Goal: Task Accomplishment & Management: Use online tool/utility

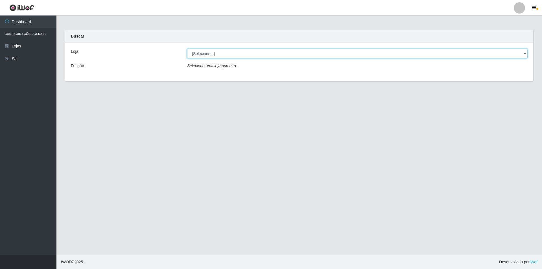
click at [411, 55] on select "[Selecione...] Atacado Vem - Loja 31 [GEOGRAPHIC_DATA]" at bounding box center [357, 54] width 340 height 10
select select "437"
click at [187, 49] on select "[Selecione...] Atacado Vem - Loja 31 [GEOGRAPHIC_DATA]" at bounding box center [357, 54] width 340 height 10
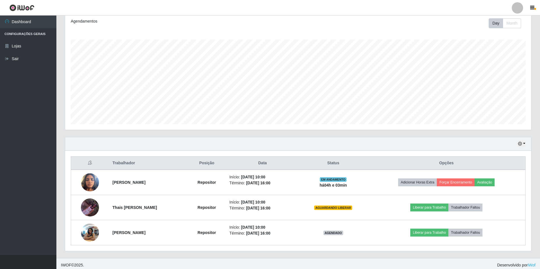
scroll to position [81, 0]
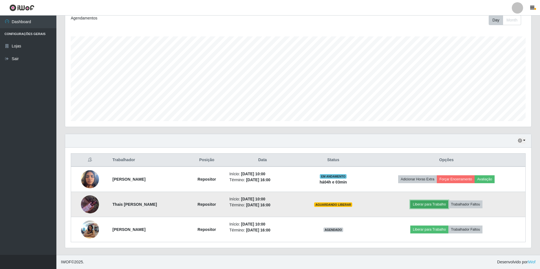
click at [440, 203] on button "Liberar para Trabalho" at bounding box center [430, 204] width 38 height 8
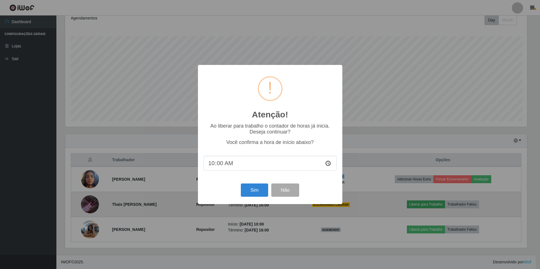
scroll to position [117, 464]
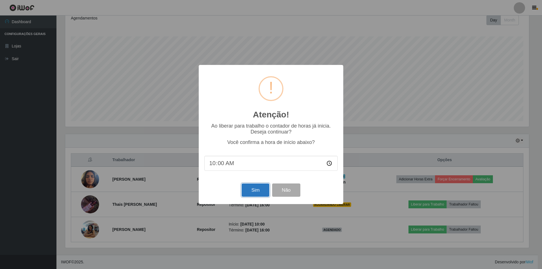
click at [253, 192] on button "Sim" at bounding box center [255, 189] width 27 height 13
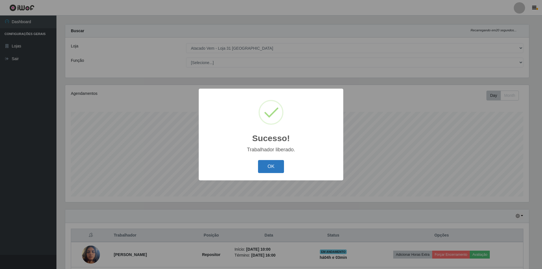
click at [279, 166] on button "OK" at bounding box center [271, 166] width 26 height 13
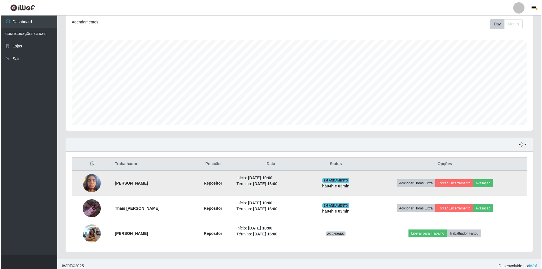
scroll to position [81, 0]
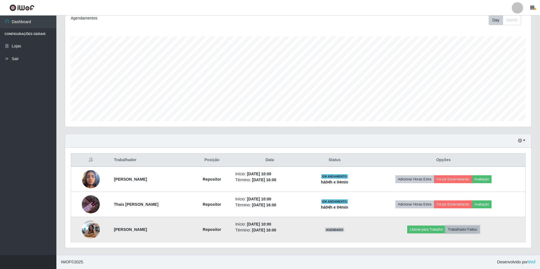
click at [474, 228] on button "Trabalhador Faltou" at bounding box center [463, 229] width 34 height 8
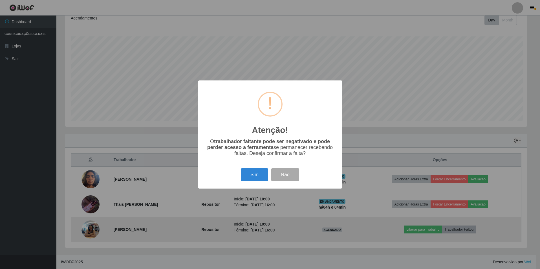
scroll to position [117, 464]
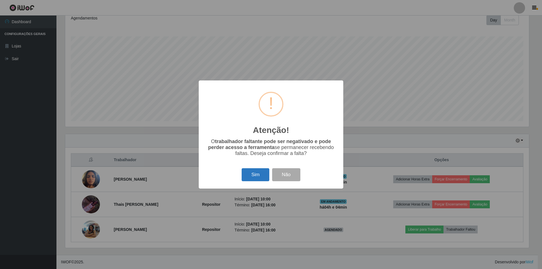
click at [255, 174] on button "Sim" at bounding box center [255, 174] width 27 height 13
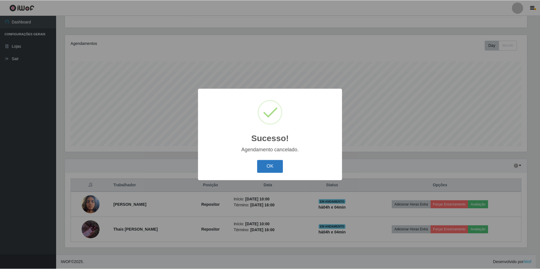
scroll to position [56, 0]
click at [284, 162] on div "OK Cancel" at bounding box center [270, 166] width 133 height 16
click at [276, 170] on button "OK" at bounding box center [271, 166] width 26 height 13
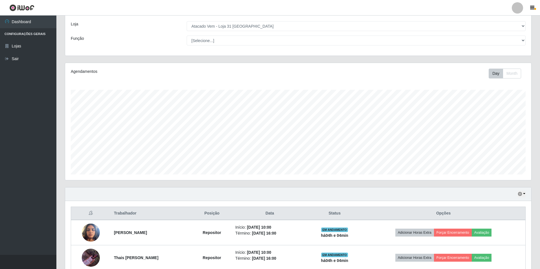
scroll to position [0, 0]
